Goal: Task Accomplishment & Management: Manage account settings

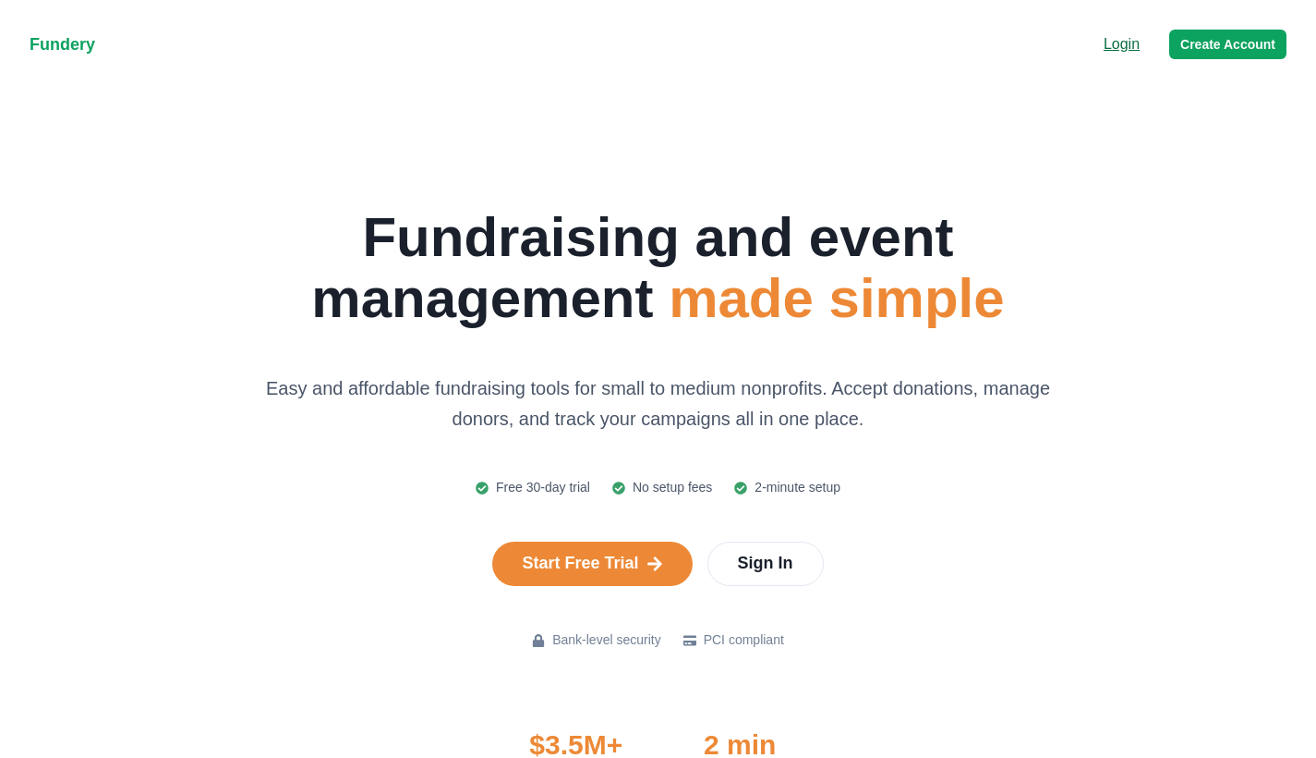
click at [1123, 46] on p "Login" at bounding box center [1122, 44] width 36 height 22
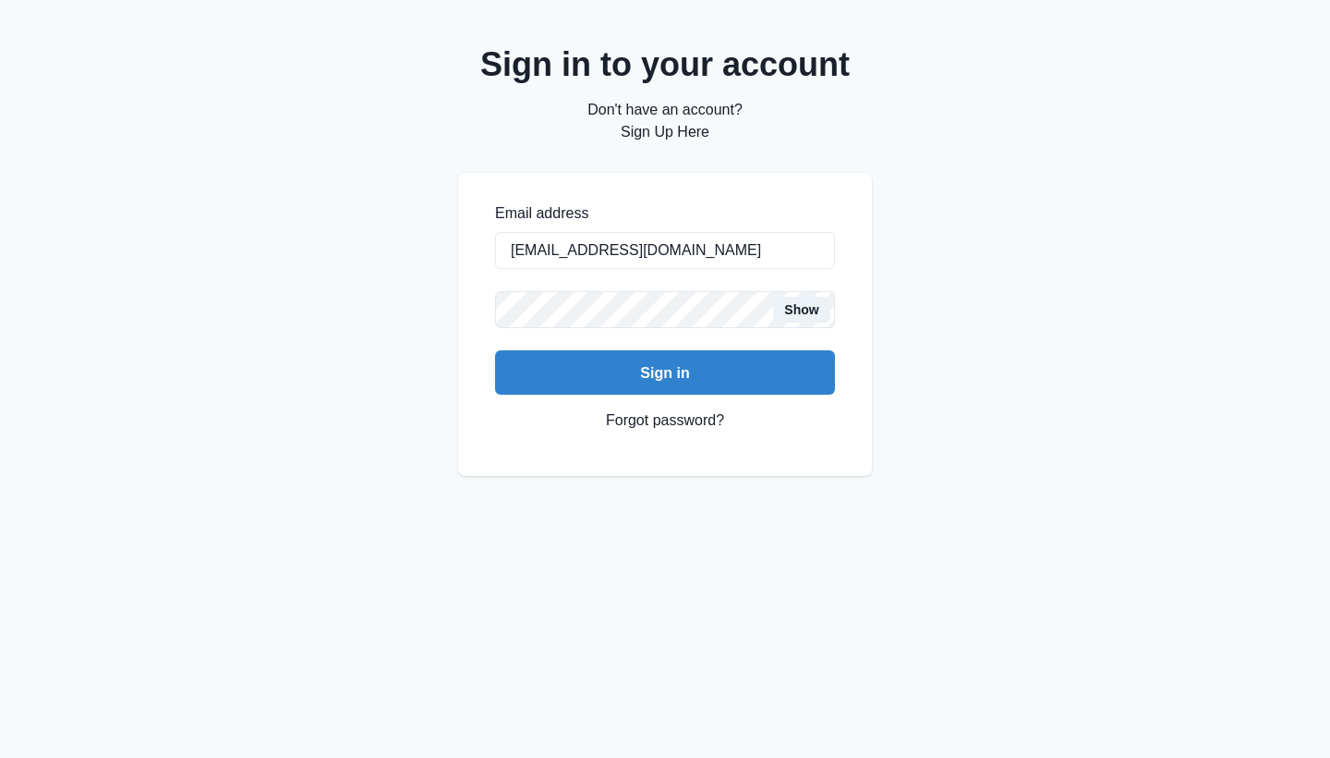
type input "[EMAIL_ADDRESS][DOMAIN_NAME]"
click at [665, 372] on button "Sign in" at bounding box center [665, 372] width 340 height 44
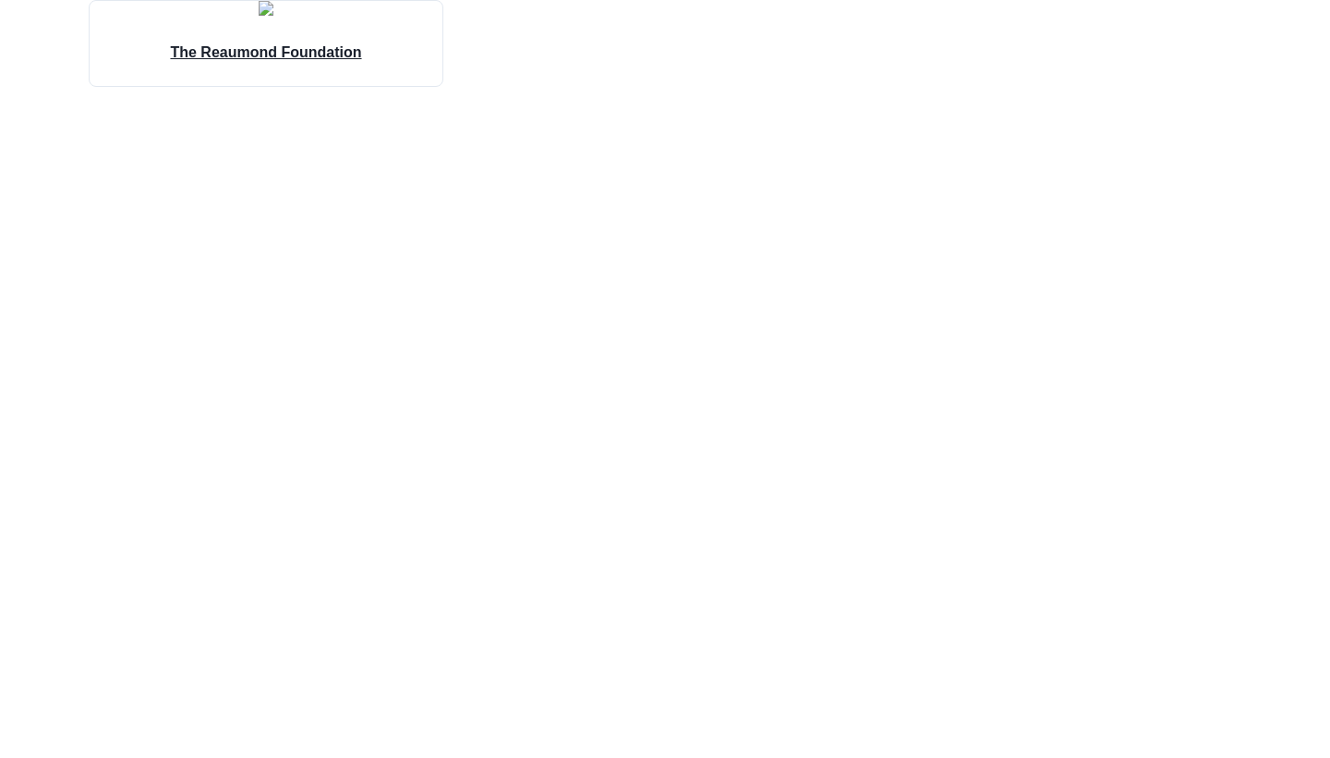
click at [287, 64] on h4 "The Reaumond Foundation" at bounding box center [265, 53] width 191 height 22
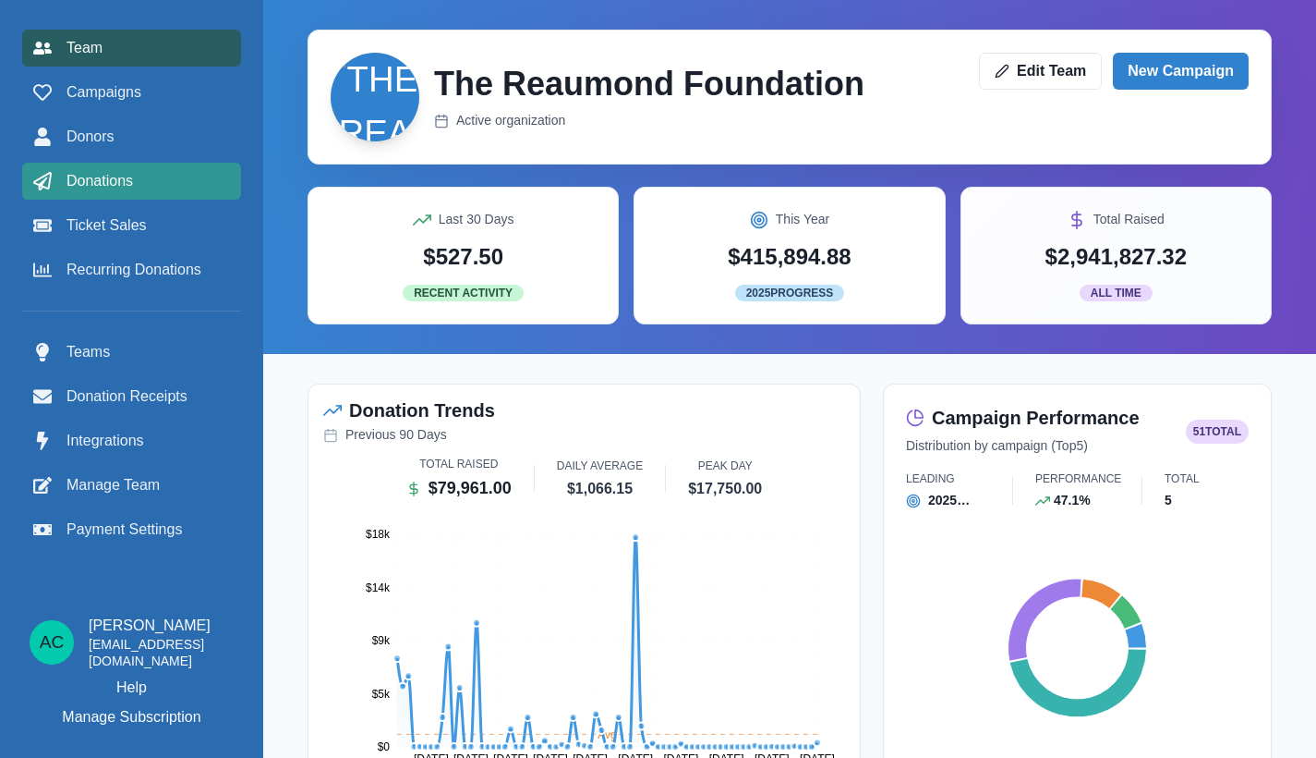
click at [127, 177] on span "Donations" at bounding box center [100, 181] width 67 height 22
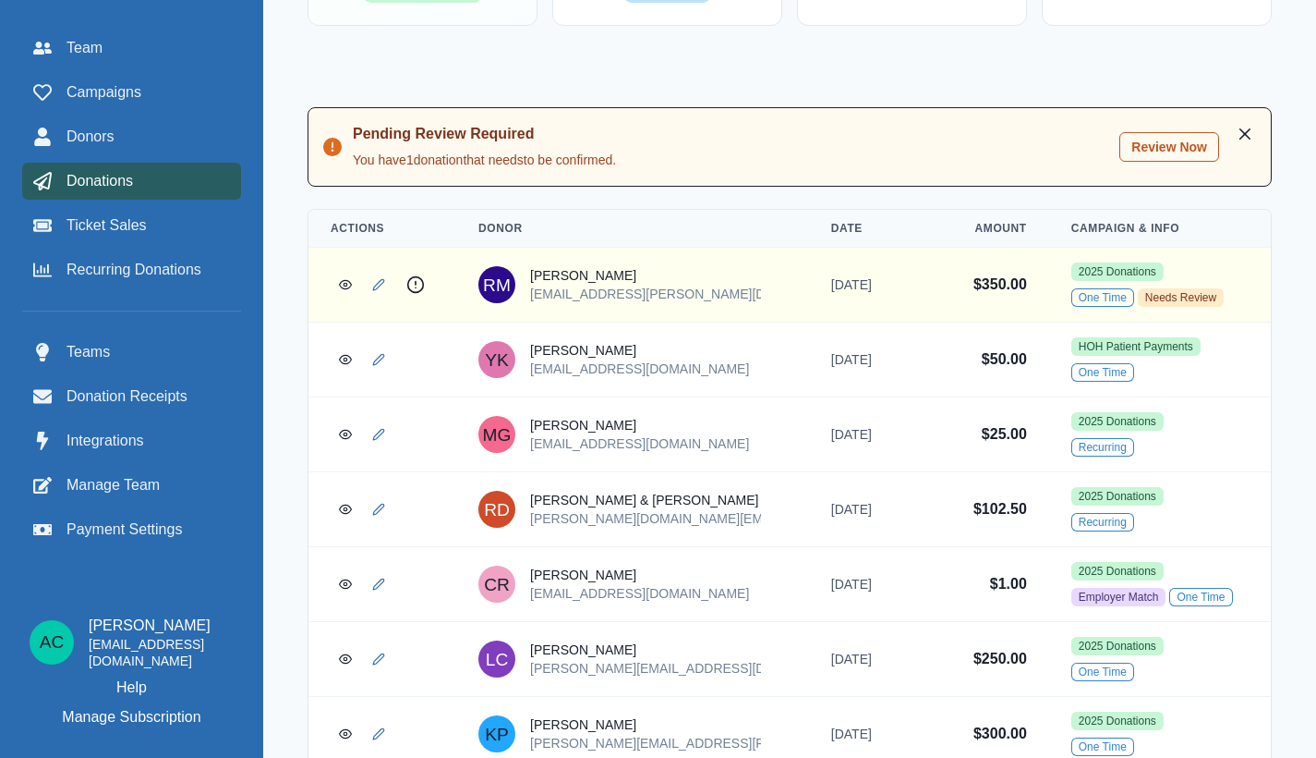
scroll to position [490, 0]
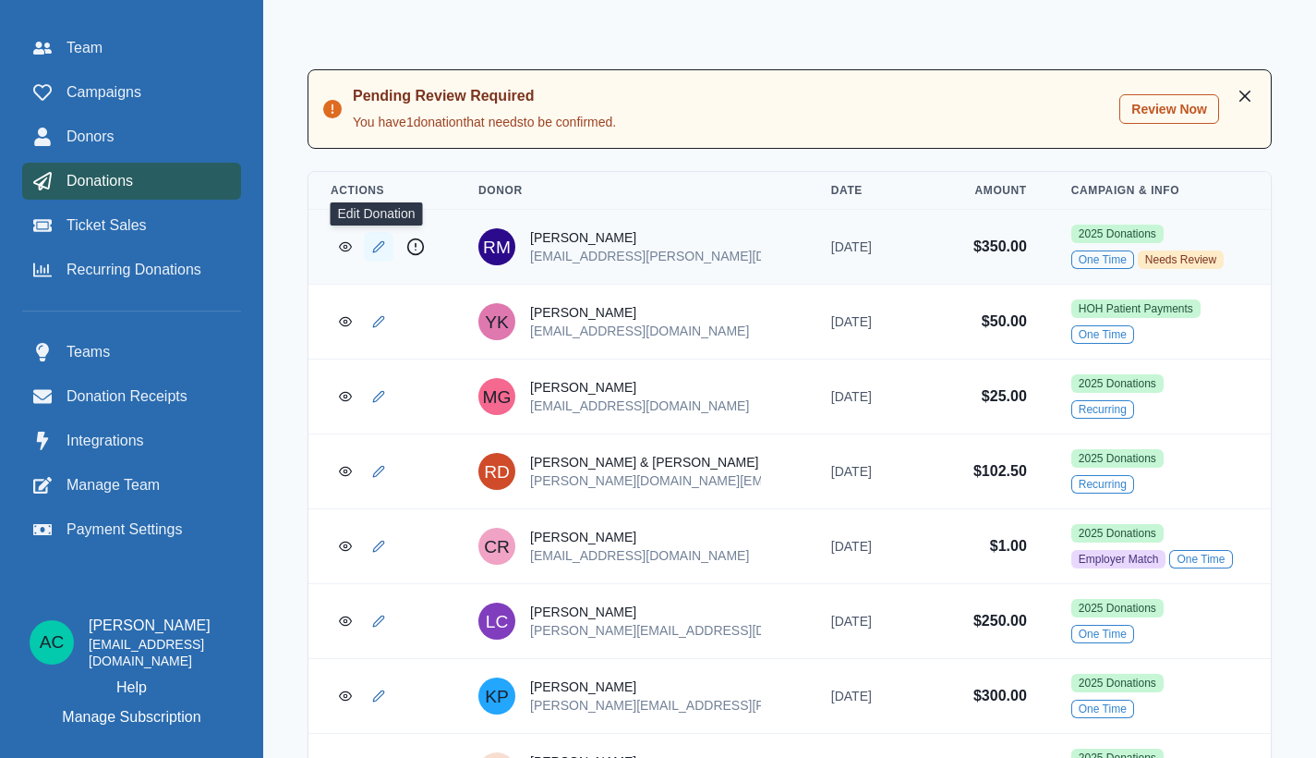
click at [376, 245] on icon "Edit Donation" at bounding box center [378, 246] width 13 height 13
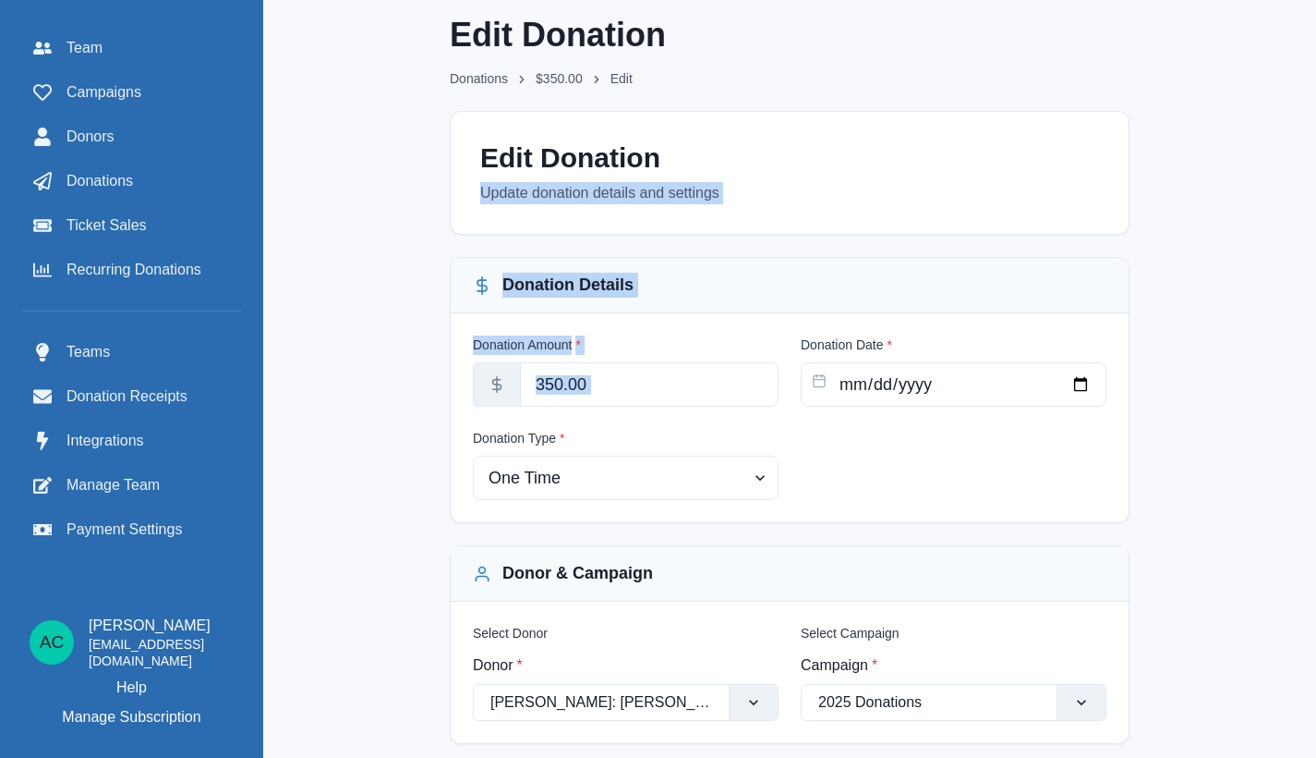
drag, startPoint x: 1315, startPoint y: 138, endPoint x: 1329, endPoint y: 324, distance: 187.2
click at [1316, 324] on html "Menu Team Campaigns Donors Donations Ticket Sales Recurring Donations Teams Don…" at bounding box center [658, 379] width 1316 height 758
click at [1314, 217] on div "Edit Donation Donations $ 350.00 Edit Edit Donation Update donation details and…" at bounding box center [789, 428] width 1053 height 856
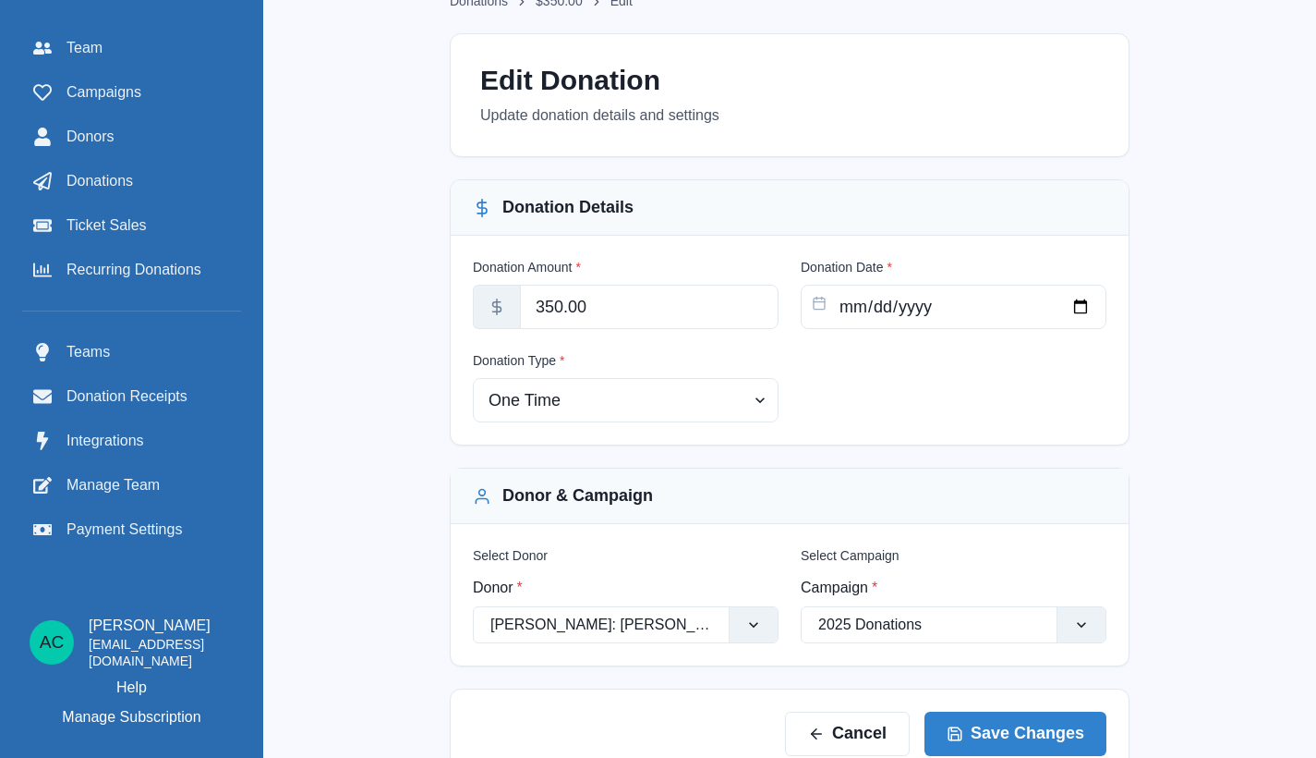
scroll to position [99, 0]
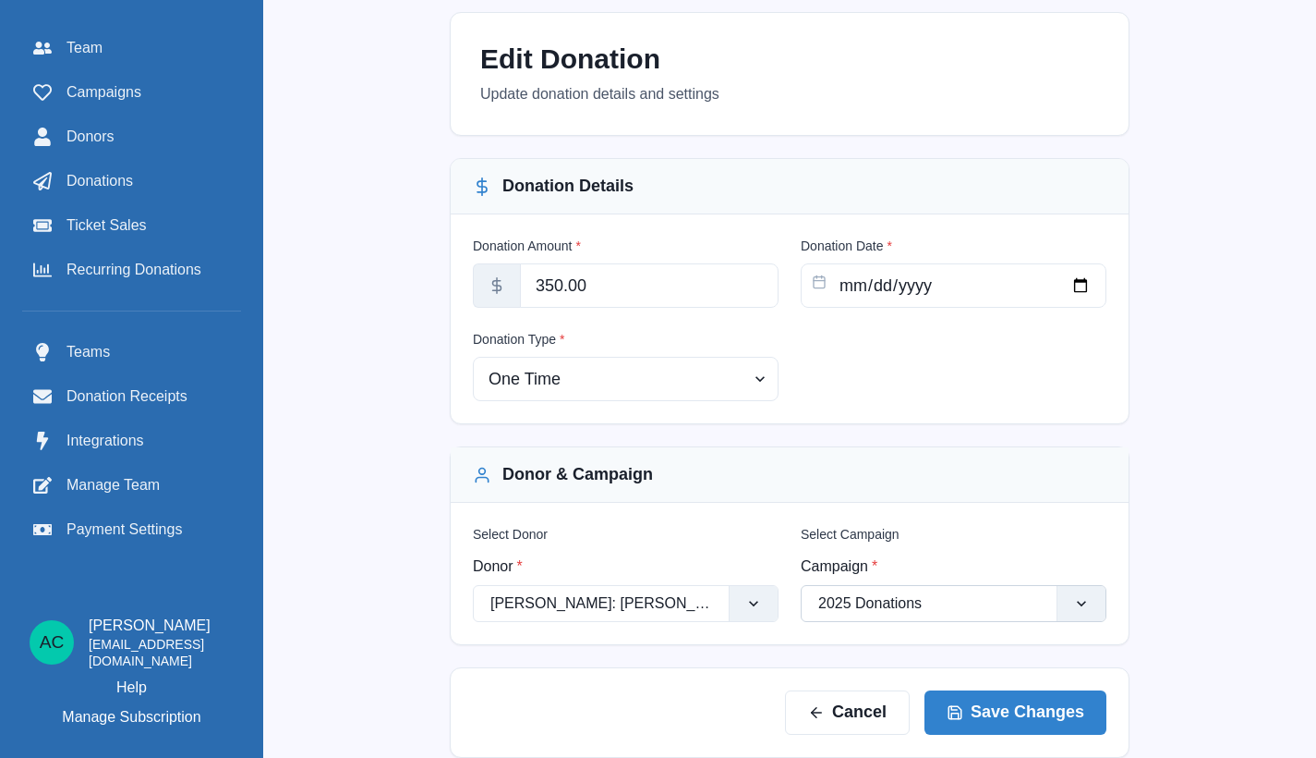
click at [946, 610] on div at bounding box center [930, 603] width 222 height 26
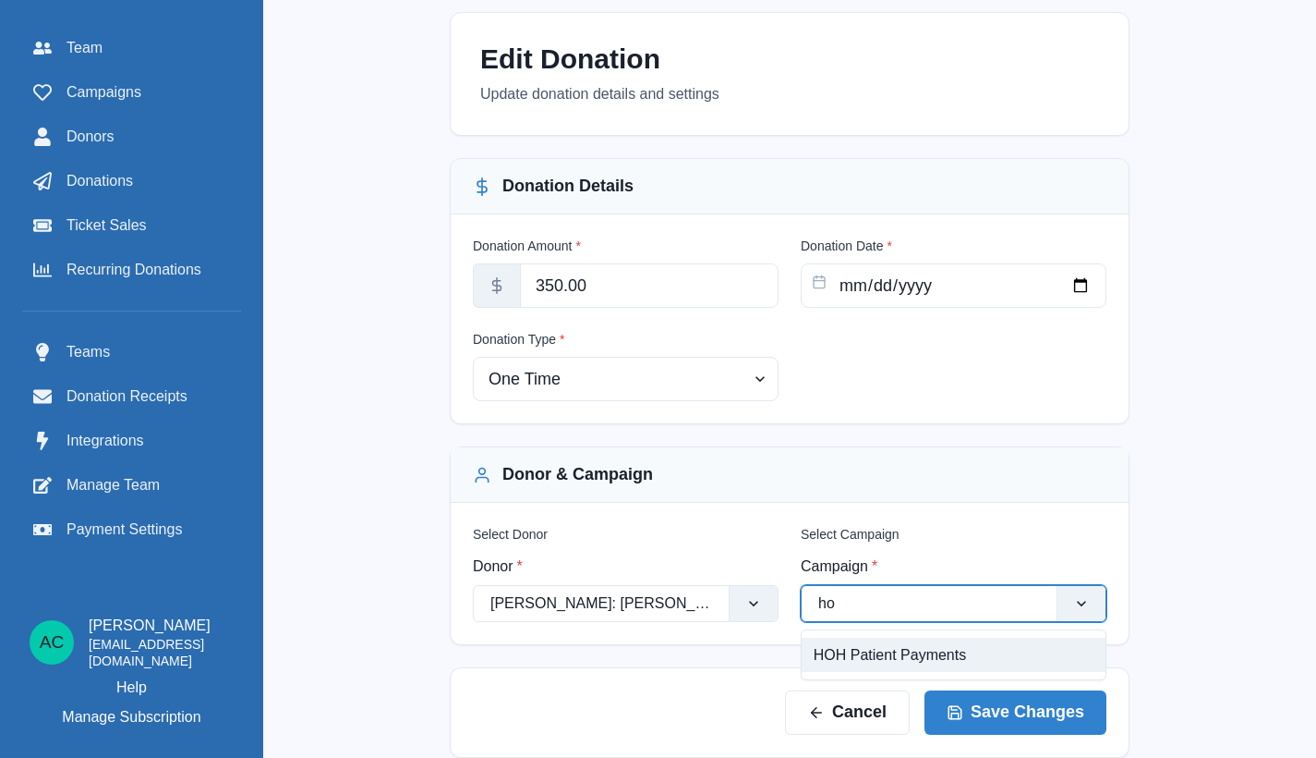
type input "hoh"
click at [952, 665] on div "HOH Patient Payments" at bounding box center [954, 654] width 304 height 34
click at [1006, 727] on button "Save Changes" at bounding box center [1016, 711] width 182 height 44
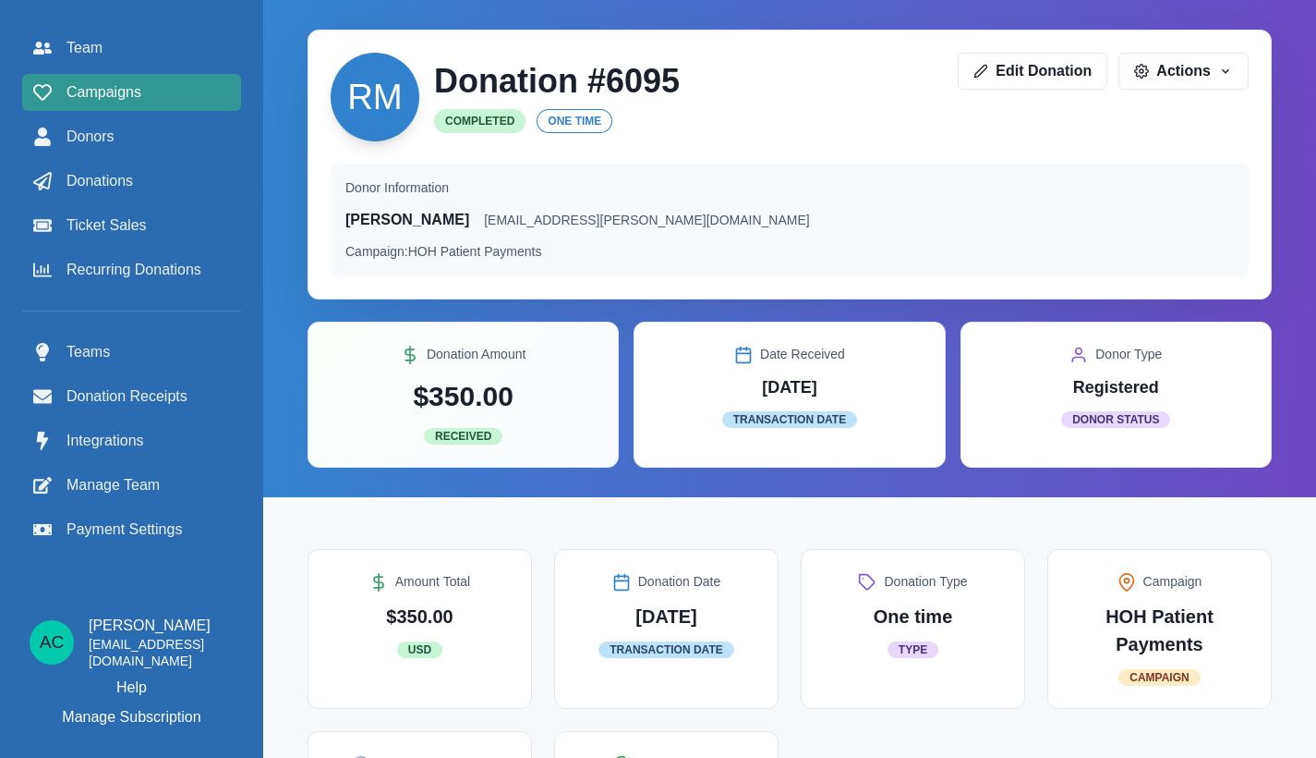
click at [139, 99] on span "Campaigns" at bounding box center [104, 92] width 75 height 22
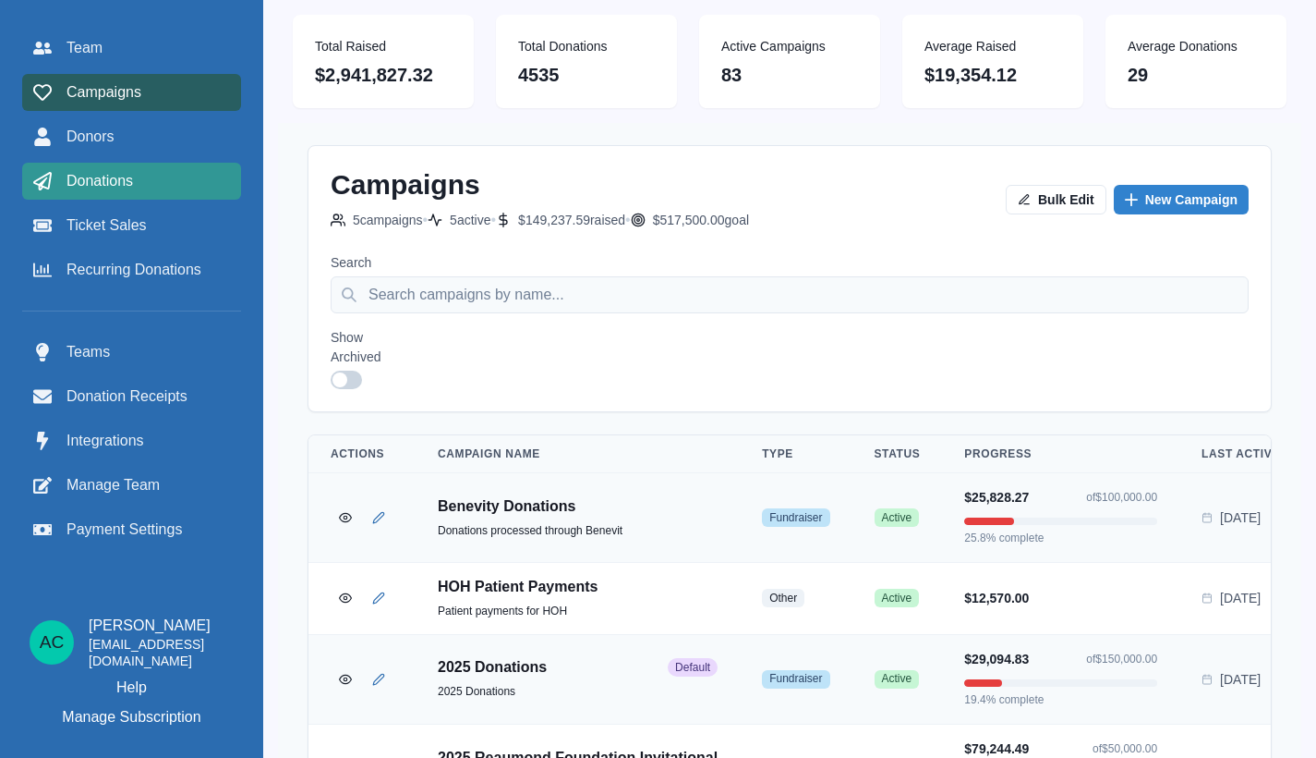
click at [147, 178] on div "Donations" at bounding box center [131, 181] width 197 height 22
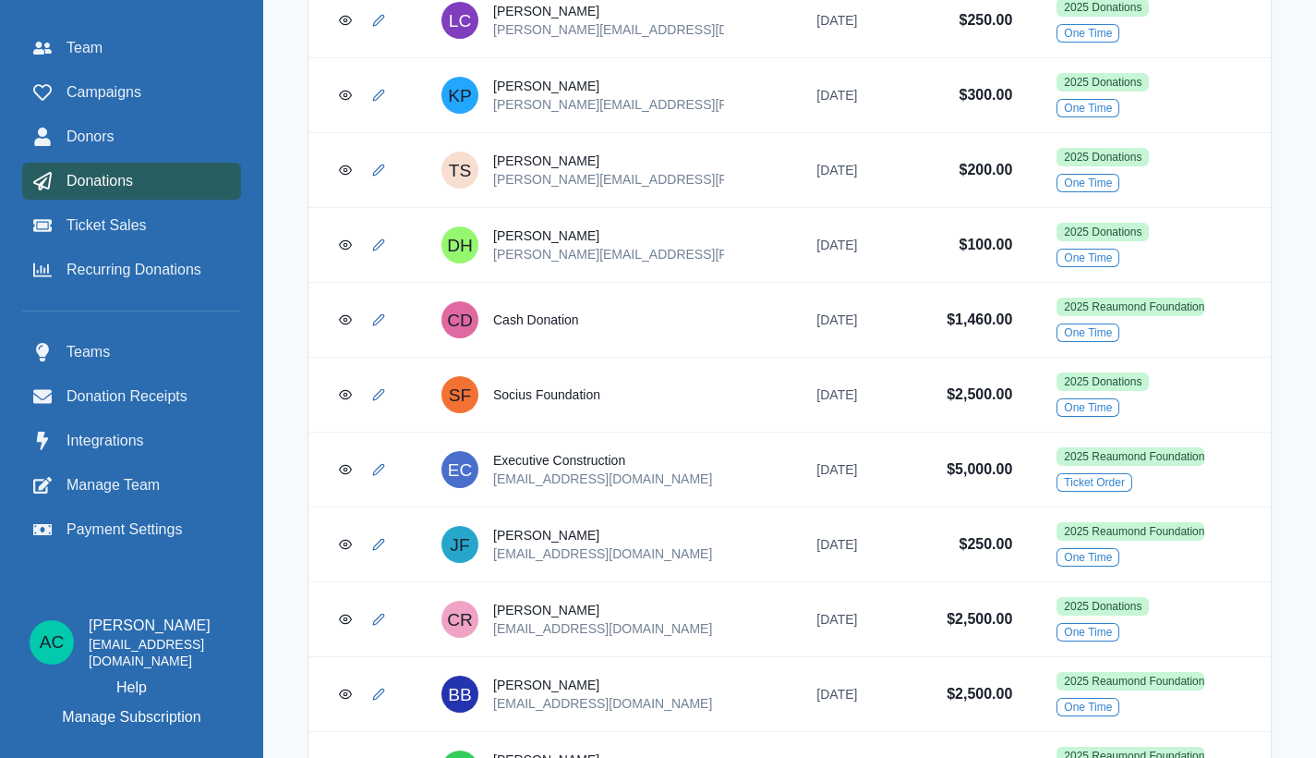
scroll to position [1000, 0]
